Goal: Register for event/course

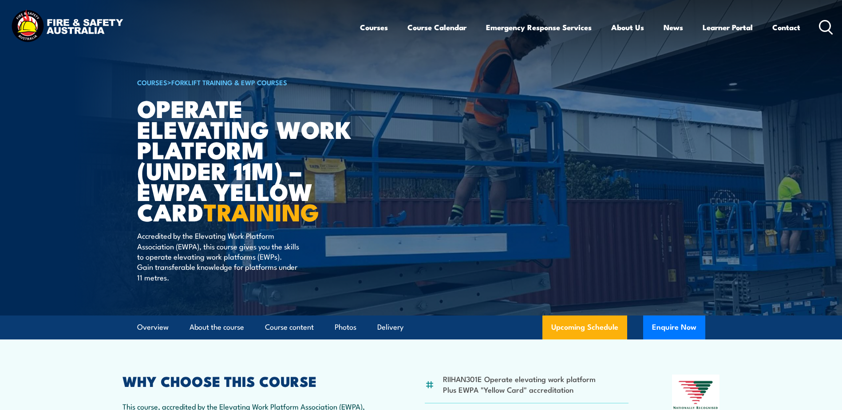
click at [819, 20] on div "Courses Course Calendar Emergency Response Services Services Overview Emergency…" at bounding box center [597, 27] width 474 height 38
click at [822, 23] on icon at bounding box center [826, 27] width 14 height 15
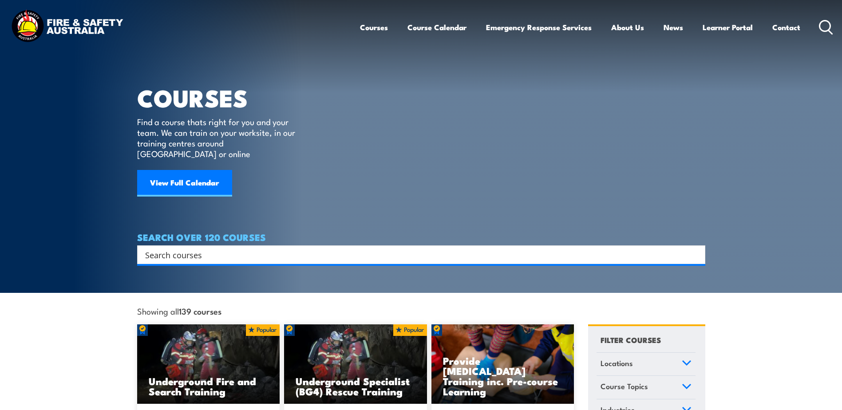
click at [299, 249] on input "Search input" at bounding box center [415, 254] width 541 height 13
paste input "RIIHAN301E Operate Elevating Work Platform"
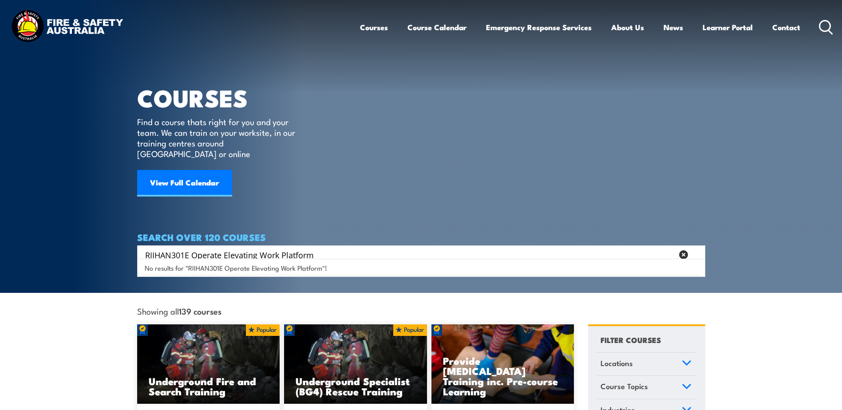
drag, startPoint x: 191, startPoint y: 241, endPoint x: 108, endPoint y: 229, distance: 83.5
click at [108, 229] on section "COURSES Find a course thats right for you and your team. We can train on your w…" at bounding box center [421, 146] width 842 height 293
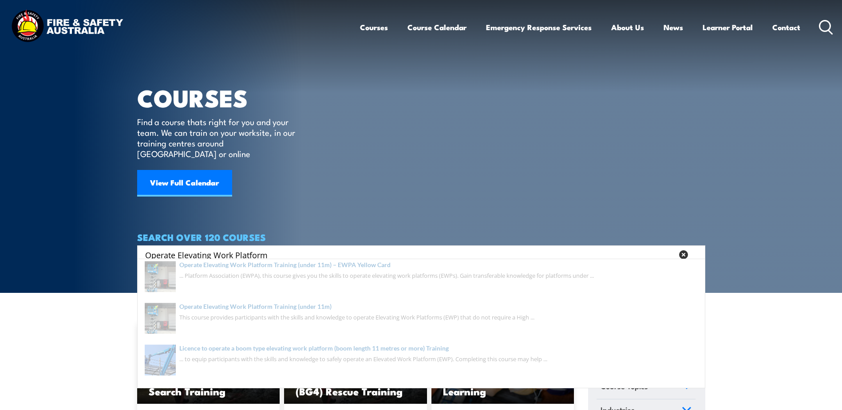
click at [366, 248] on input "Operate Elevating Work Platform" at bounding box center [409, 254] width 528 height 13
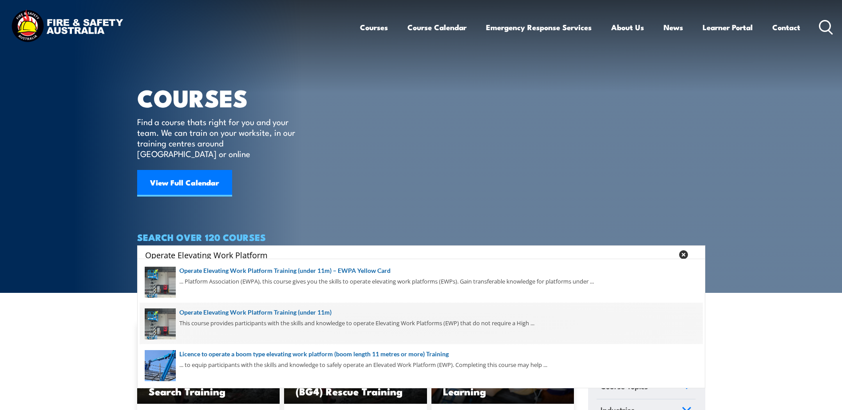
type input "Operate Elevating Work Platform"
click at [320, 316] on span at bounding box center [421, 324] width 563 height 42
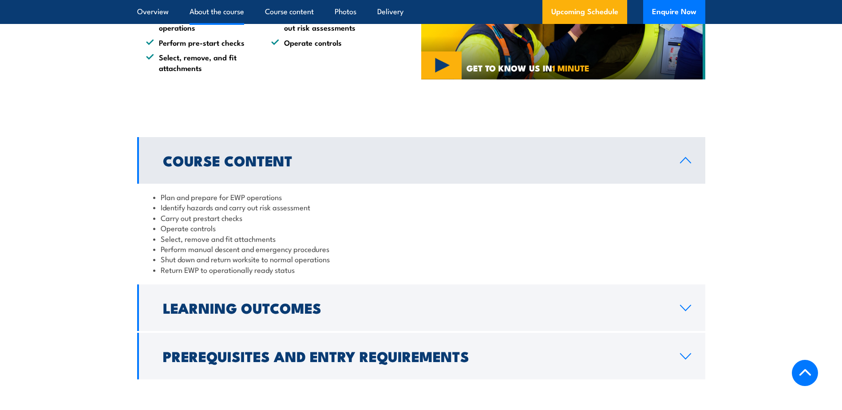
scroll to position [621, 0]
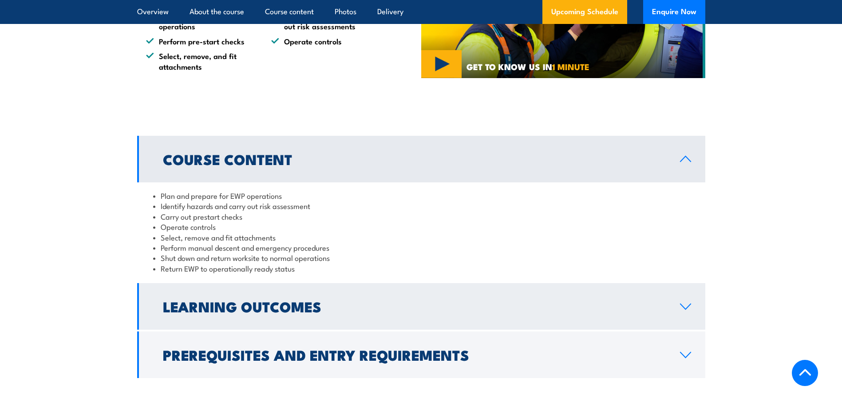
click at [364, 305] on h2 "Learning Outcomes" at bounding box center [414, 306] width 503 height 12
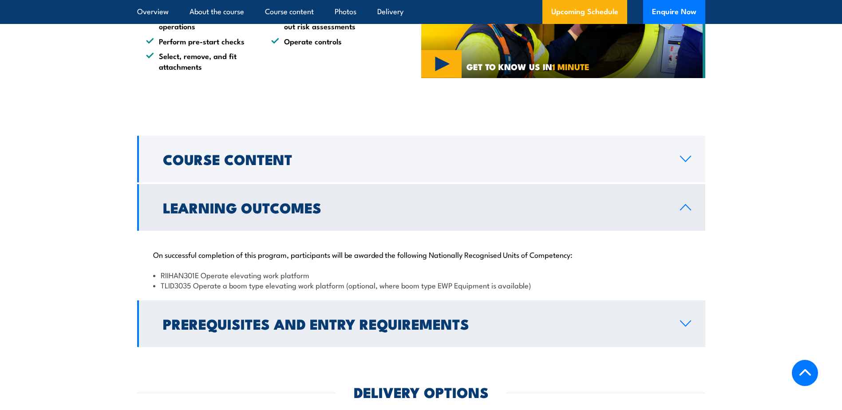
click at [213, 324] on h2 "Prerequisites and Entry Requirements" at bounding box center [414, 323] width 503 height 12
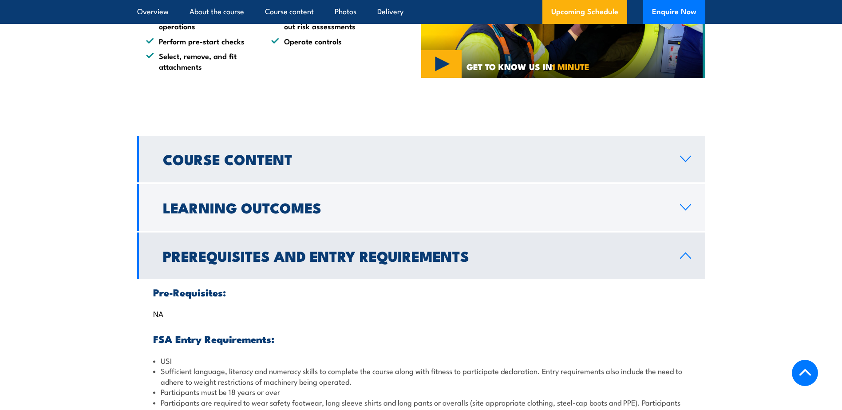
click at [226, 165] on h2 "Course Content" at bounding box center [414, 159] width 503 height 12
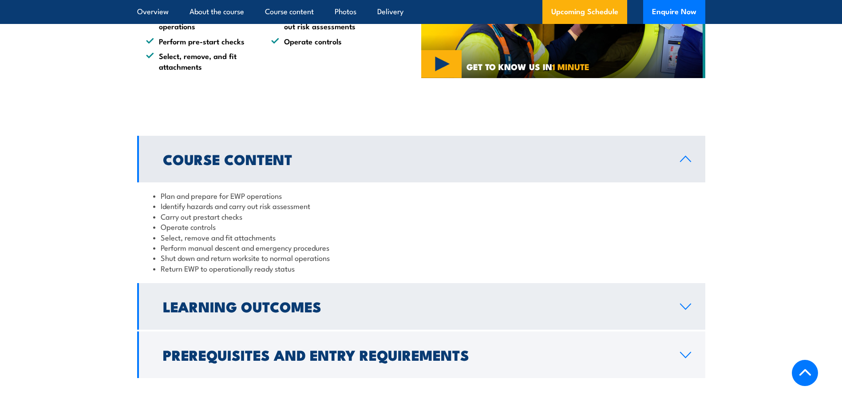
click at [245, 306] on h2 "Learning Outcomes" at bounding box center [414, 306] width 503 height 12
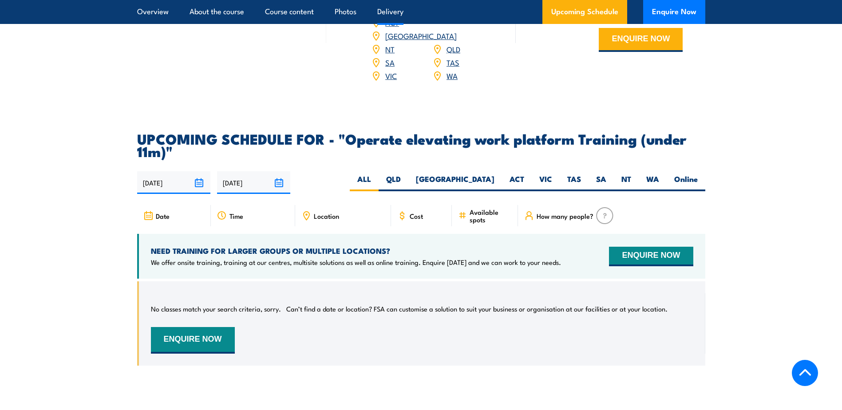
scroll to position [1243, 0]
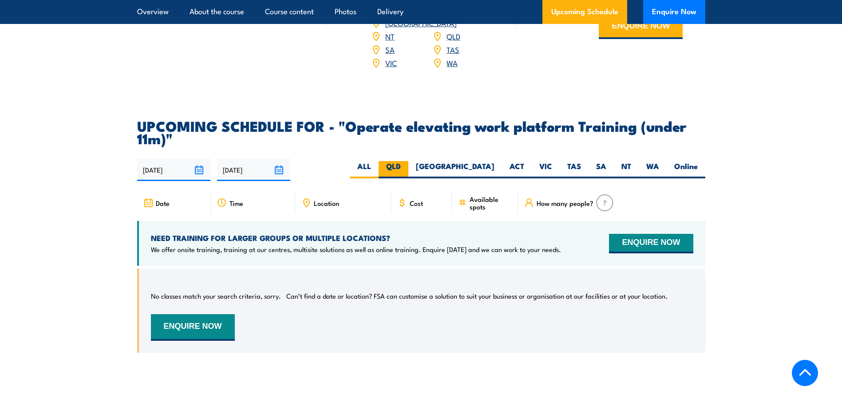
click at [408, 161] on label "QLD" at bounding box center [394, 169] width 30 height 17
click at [407, 161] on input "QLD" at bounding box center [404, 164] width 6 height 6
radio input "true"
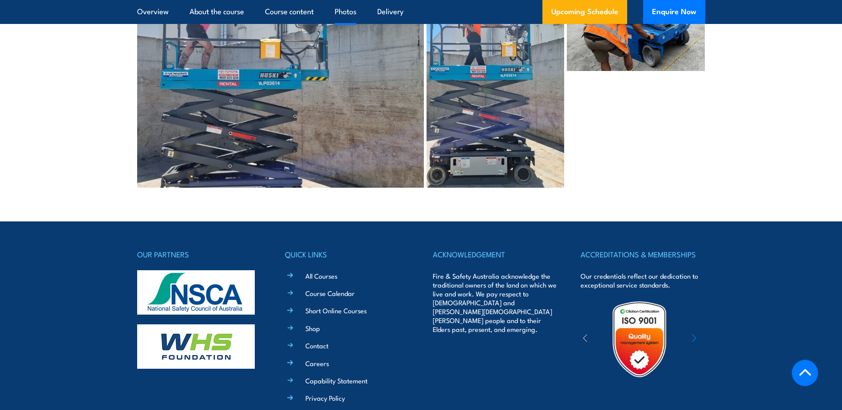
scroll to position [2170, 0]
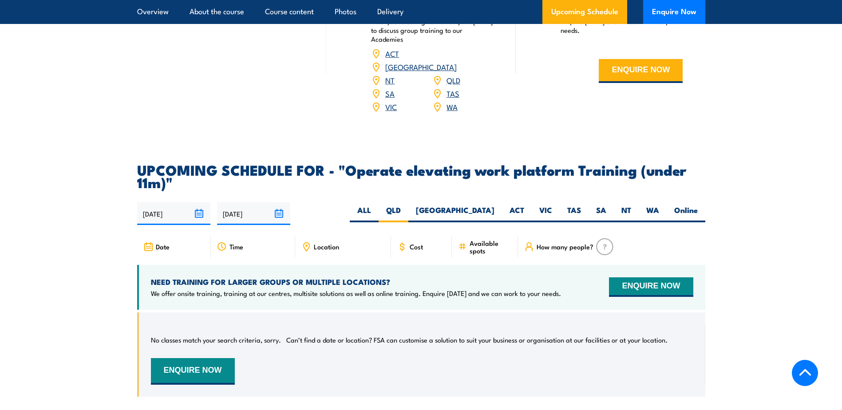
scroll to position [1243, 0]
